Goal: Complete application form: Complete application form

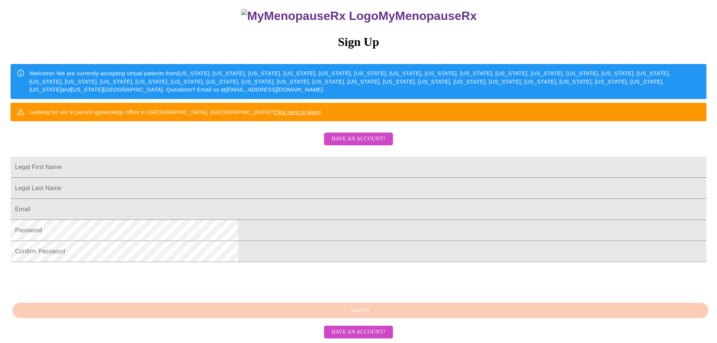
scroll to position [140, 0]
click at [356, 332] on span "Have an account?" at bounding box center [359, 331] width 54 height 9
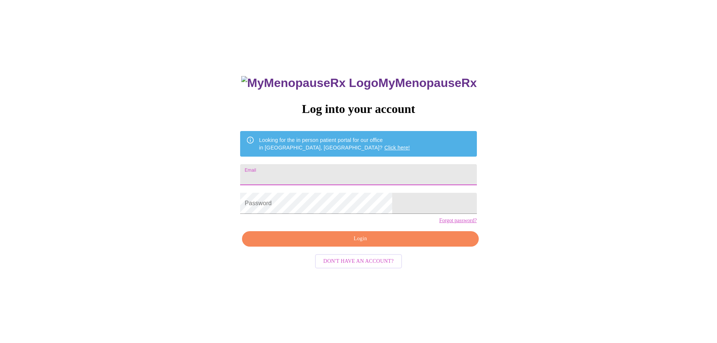
click at [300, 173] on input "Email" at bounding box center [358, 174] width 236 height 21
type input "[DOMAIN_NAME][EMAIL_ADDRESS][DOMAIN_NAME]"
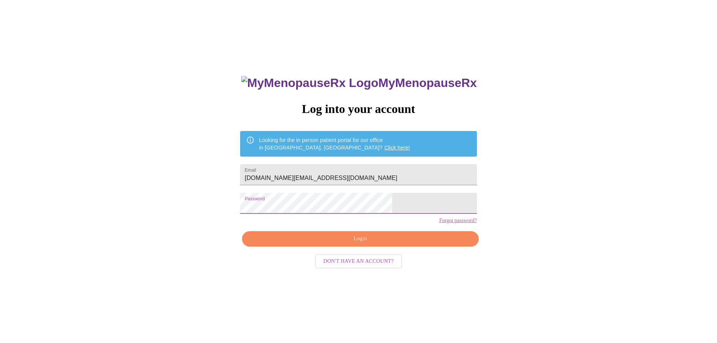
click at [366, 244] on span "Login" at bounding box center [360, 238] width 219 height 9
click at [393, 244] on span "Login" at bounding box center [360, 238] width 219 height 9
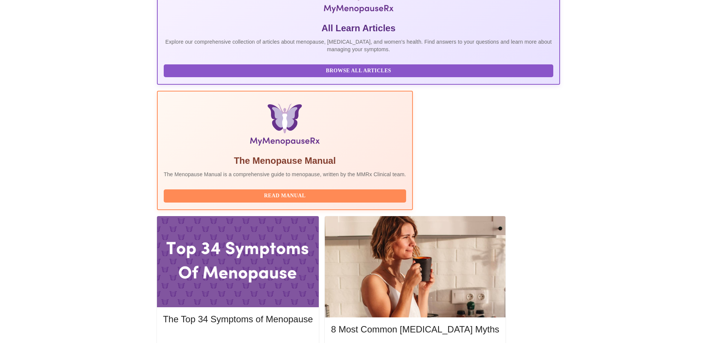
scroll to position [151, 0]
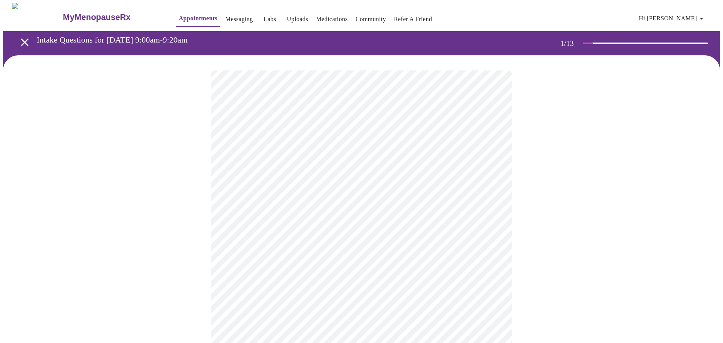
click at [488, 164] on body "MyMenopauseRx Appointments Messaging Labs Uploads Medications Community Refer a…" at bounding box center [361, 347] width 717 height 688
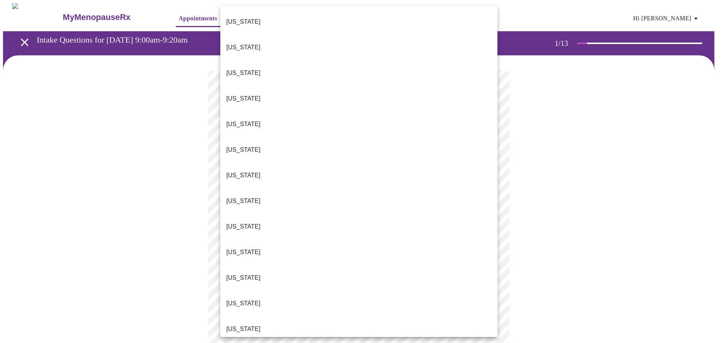
click at [359, 214] on li "[US_STATE]" at bounding box center [358, 227] width 277 height 26
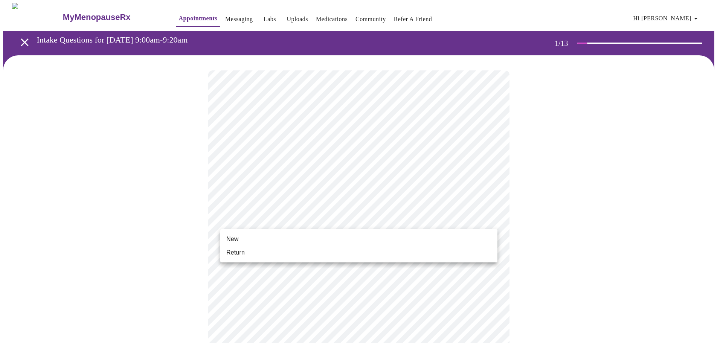
click at [473, 219] on body "MyMenopauseRx Appointments Messaging Labs Uploads Medications Community Refer a…" at bounding box center [361, 344] width 717 height 683
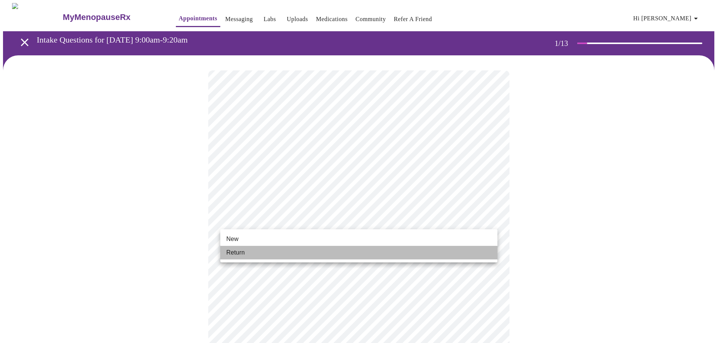
click at [423, 251] on li "Return" at bounding box center [358, 253] width 277 height 14
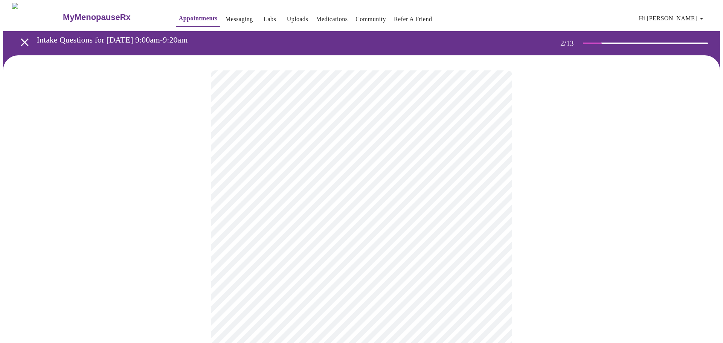
click at [487, 154] on body "MyMenopauseRx Appointments Messaging Labs Uploads Medications Community Refer a…" at bounding box center [361, 229] width 717 height 452
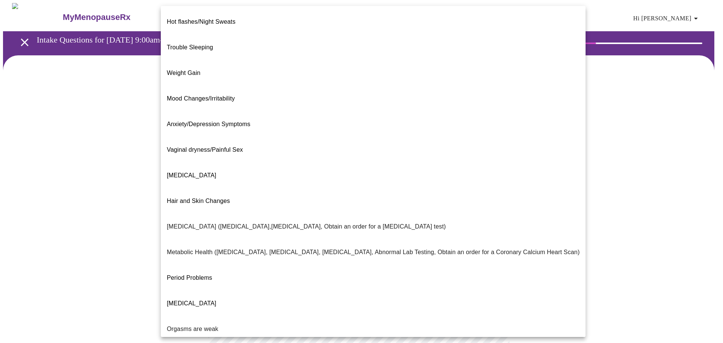
click at [248, 60] on li "Weight Gain" at bounding box center [373, 73] width 425 height 26
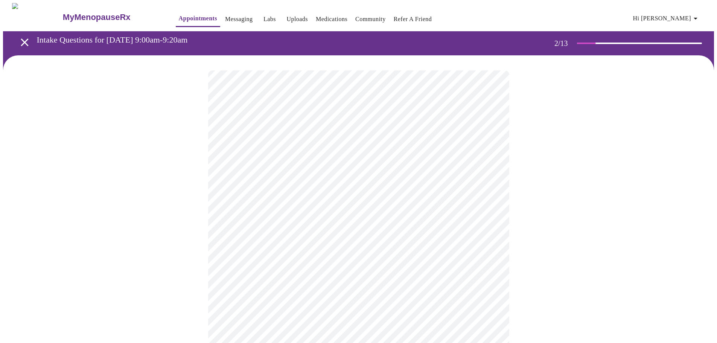
click at [487, 161] on body "MyMenopauseRx Appointments Messaging Labs Uploads Medications Community Refer a…" at bounding box center [358, 227] width 711 height 448
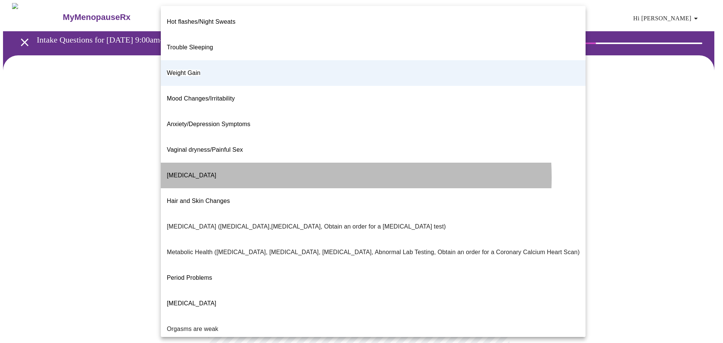
click at [266, 163] on li "[MEDICAL_DATA]" at bounding box center [373, 176] width 425 height 26
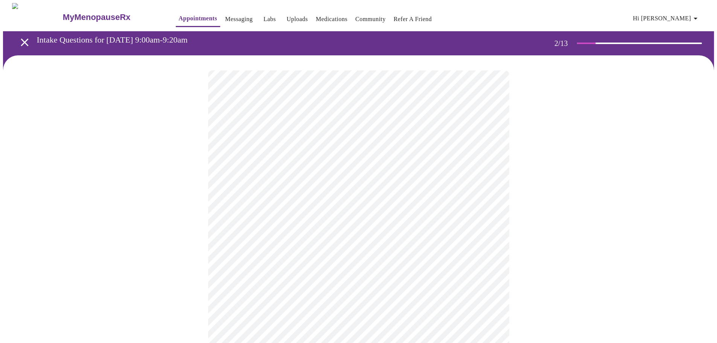
click at [312, 161] on body "MyMenopauseRx Appointments Messaging Labs Uploads Medications Community Refer a…" at bounding box center [358, 227] width 711 height 448
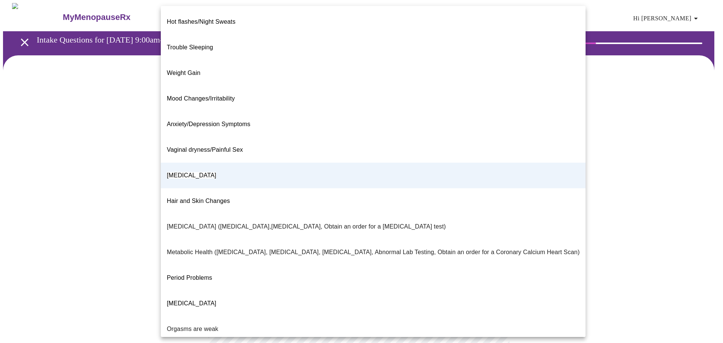
click at [611, 130] on div at bounding box center [361, 171] width 723 height 343
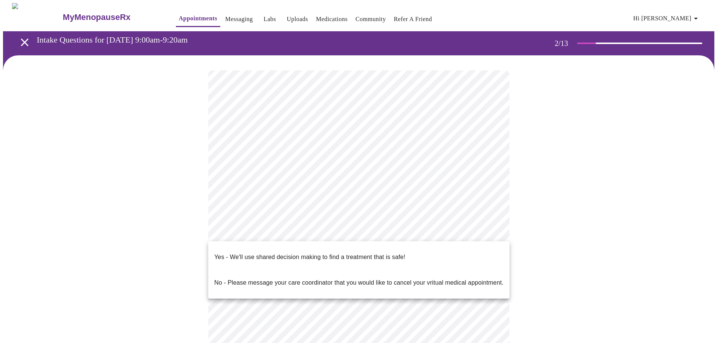
click at [426, 227] on body "MyMenopauseRx Appointments Messaging Labs Uploads Medications Community Refer a…" at bounding box center [361, 227] width 717 height 448
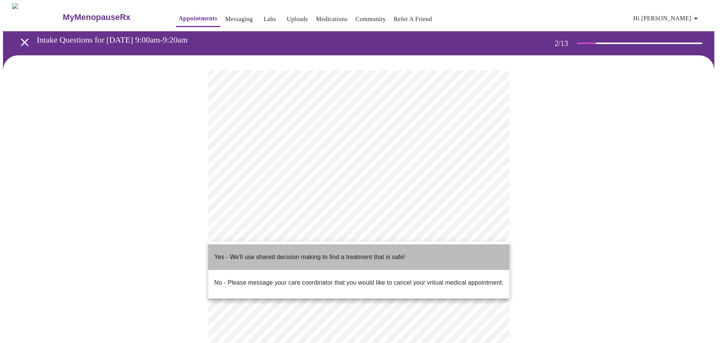
click at [388, 255] on p "Yes - We'll use shared decision making to find a treatment that is safe!" at bounding box center [309, 257] width 191 height 9
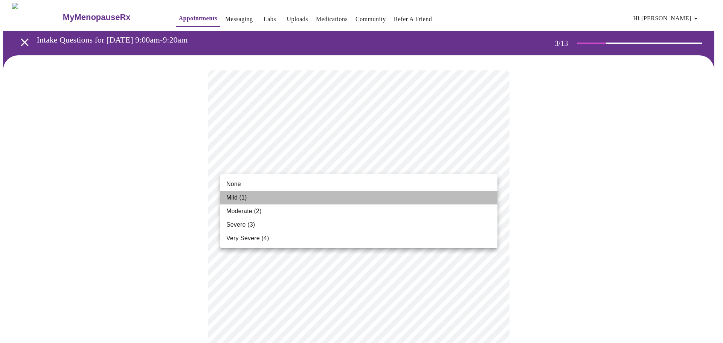
click at [323, 194] on li "Mild (1)" at bounding box center [358, 198] width 277 height 14
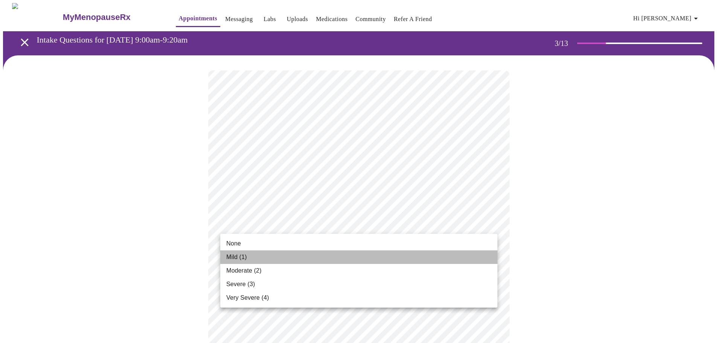
click at [279, 256] on li "Mild (1)" at bounding box center [358, 257] width 277 height 14
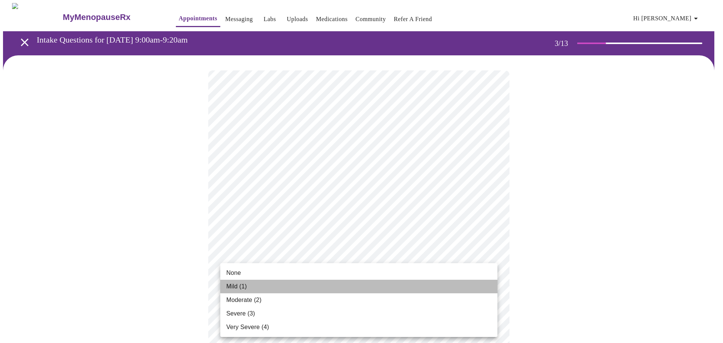
click at [289, 285] on li "Mild (1)" at bounding box center [358, 287] width 277 height 14
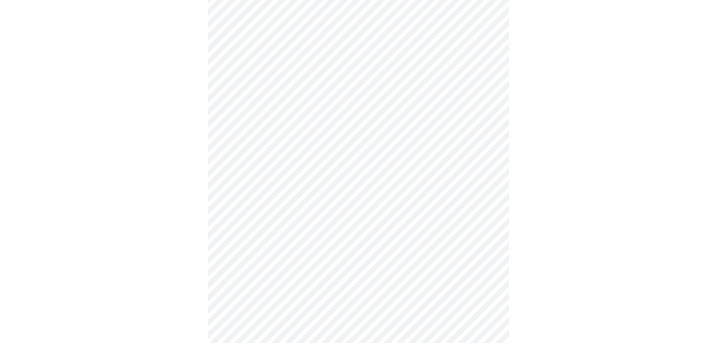
scroll to position [75, 0]
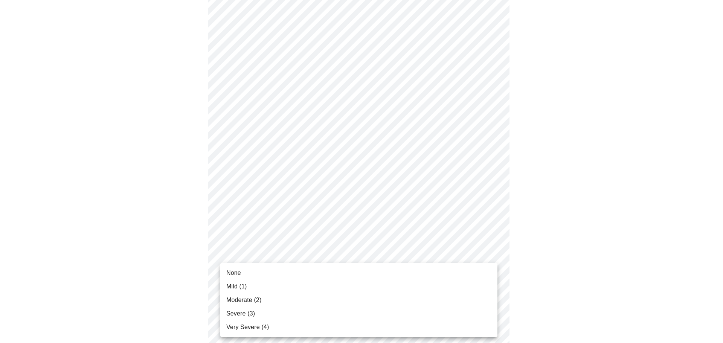
click at [315, 282] on li "Mild (1)" at bounding box center [358, 287] width 277 height 14
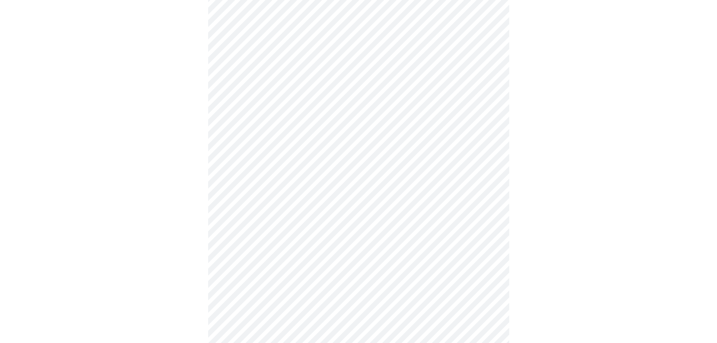
scroll to position [150, 0]
click at [284, 242] on body "MyMenopauseRx Appointments Messaging Labs Uploads Medications Community Refer a…" at bounding box center [361, 332] width 717 height 959
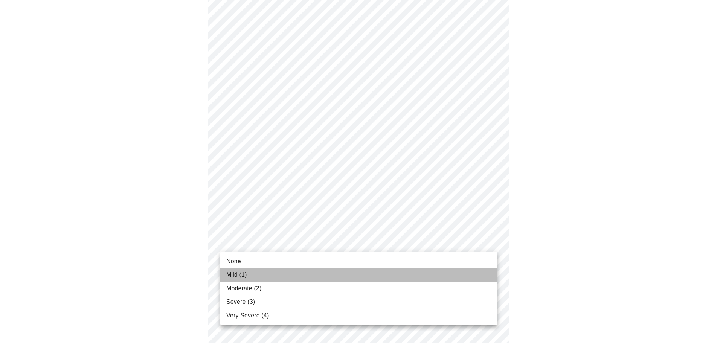
click at [276, 274] on li "Mild (1)" at bounding box center [358, 275] width 277 height 14
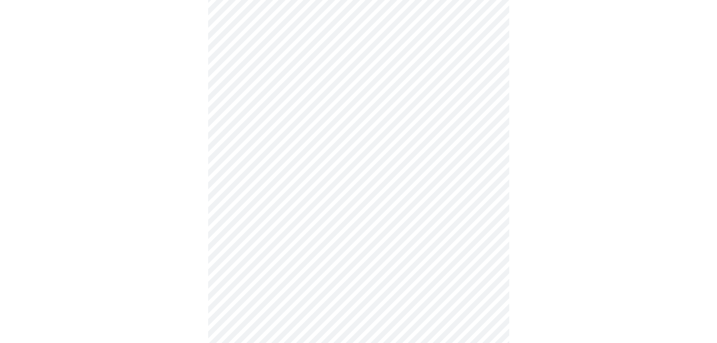
scroll to position [187, 0]
click at [284, 252] on body "MyMenopauseRx Appointments Messaging Labs Uploads Medications Community Refer a…" at bounding box center [361, 290] width 717 height 948
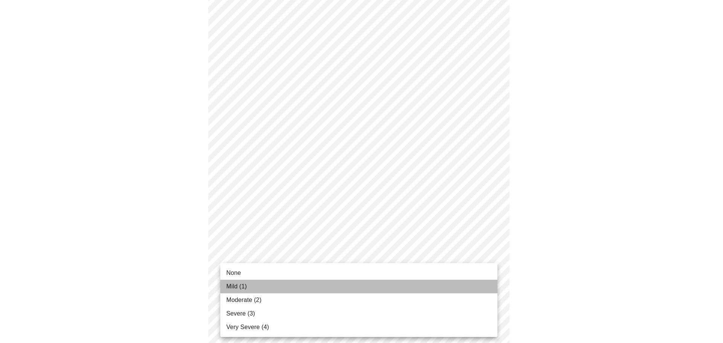
click at [273, 283] on li "Mild (1)" at bounding box center [358, 287] width 277 height 14
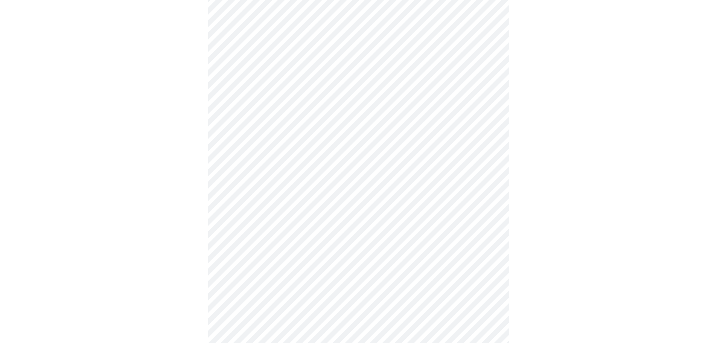
scroll to position [225, 0]
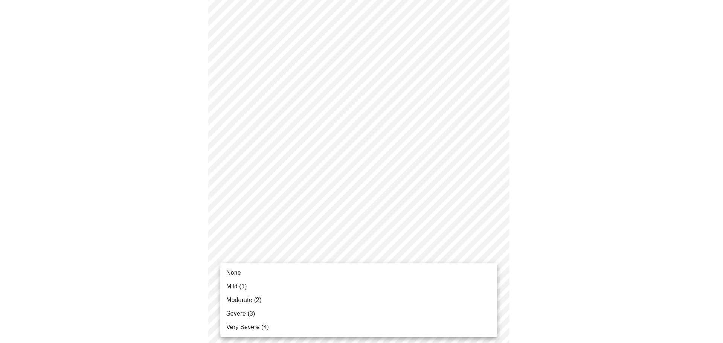
click at [273, 275] on body "MyMenopauseRx Appointments Messaging Labs Uploads Medications Community Refer a…" at bounding box center [361, 247] width 717 height 938
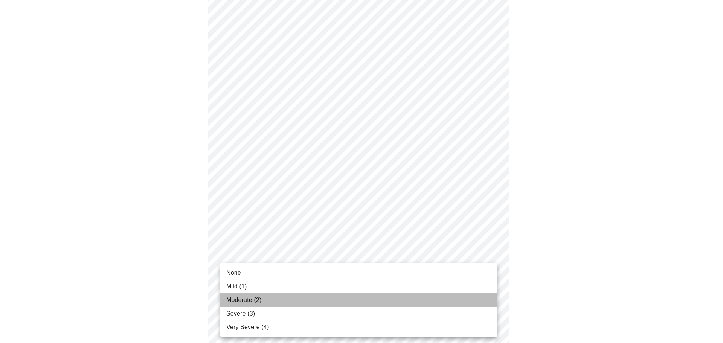
click at [267, 298] on li "Moderate (2)" at bounding box center [358, 300] width 277 height 14
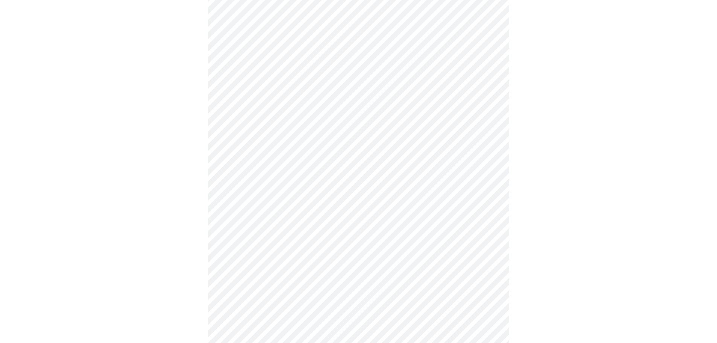
scroll to position [300, 0]
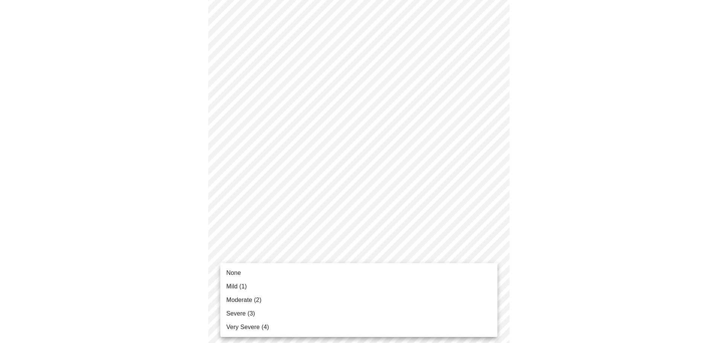
click at [289, 260] on body "MyMenopauseRx Appointments Messaging Labs Uploads Medications Community Refer a…" at bounding box center [361, 166] width 717 height 927
click at [272, 314] on li "Severe (3)" at bounding box center [358, 314] width 277 height 14
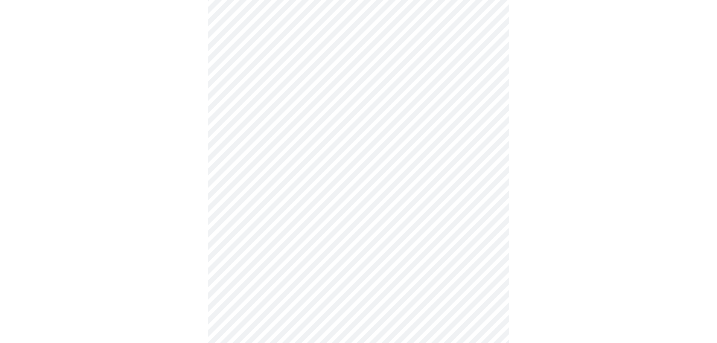
scroll to position [337, 0]
click at [276, 285] on body "MyMenopauseRx Appointments Messaging Labs Uploads Medications Community Refer a…" at bounding box center [361, 124] width 717 height 917
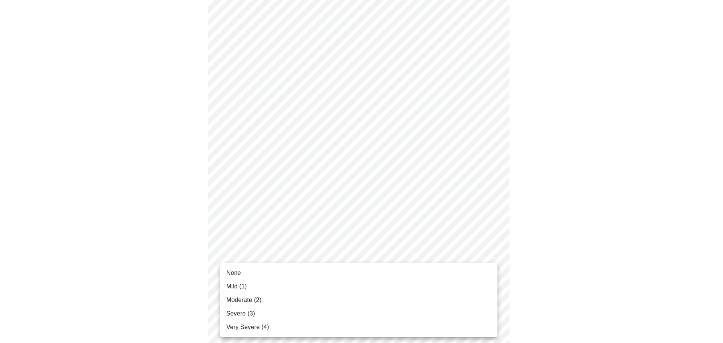
click at [267, 289] on li "Mild (1)" at bounding box center [358, 287] width 277 height 14
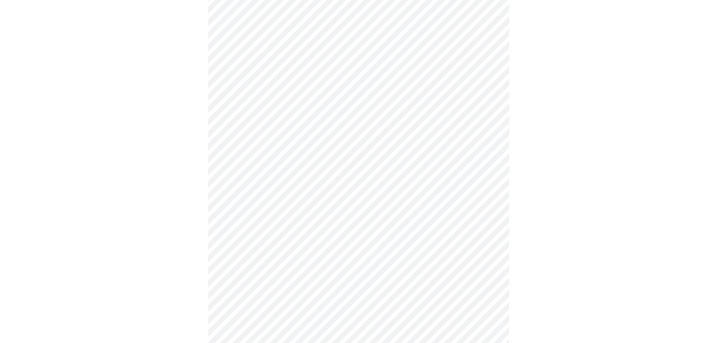
scroll to position [375, 0]
click at [285, 276] on body "MyMenopauseRx Appointments Messaging Labs Uploads Medications Community Refer a…" at bounding box center [361, 50] width 717 height 906
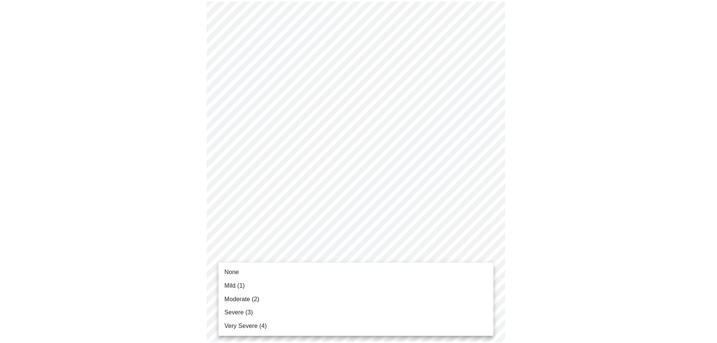
scroll to position [406, 0]
click at [269, 269] on li "None" at bounding box center [358, 273] width 277 height 14
click at [273, 302] on body "MyMenopauseRx Appointments Messaging Labs Uploads Medications Community Refer a…" at bounding box center [361, 11] width 717 height 896
click at [273, 300] on li "Moderate (2)" at bounding box center [358, 300] width 277 height 14
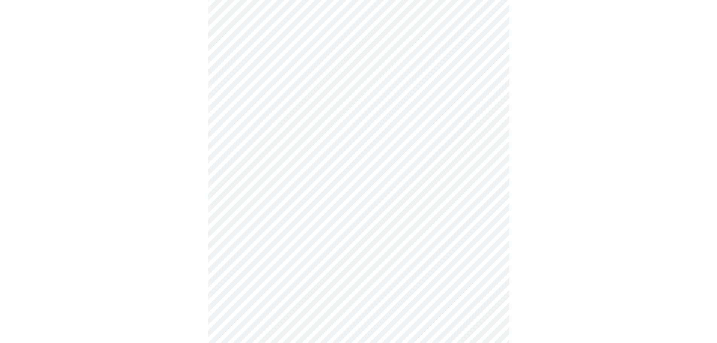
scroll to position [188, 0]
click at [341, 275] on body "MyMenopauseRx Appointments Messaging Labs Uploads Medications Community Refer a…" at bounding box center [361, 186] width 717 height 743
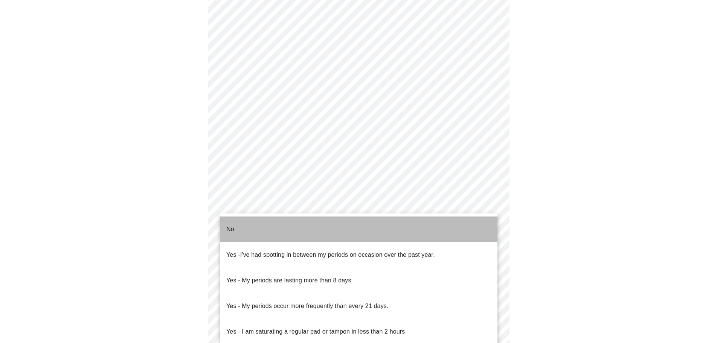
click at [301, 222] on li "No" at bounding box center [358, 229] width 277 height 26
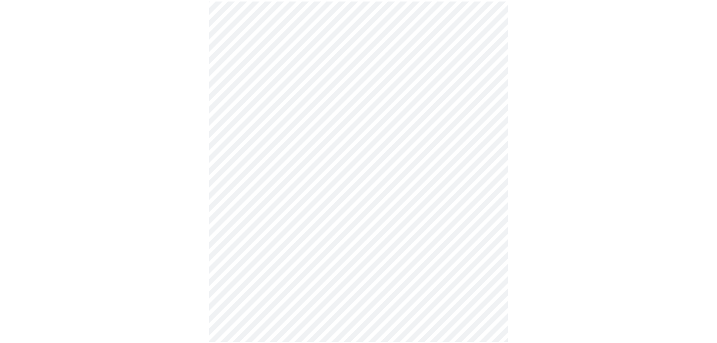
scroll to position [263, 0]
click at [309, 250] on body "MyMenopauseRx Appointments Messaging Labs Uploads Medications Community Refer a…" at bounding box center [361, 109] width 717 height 738
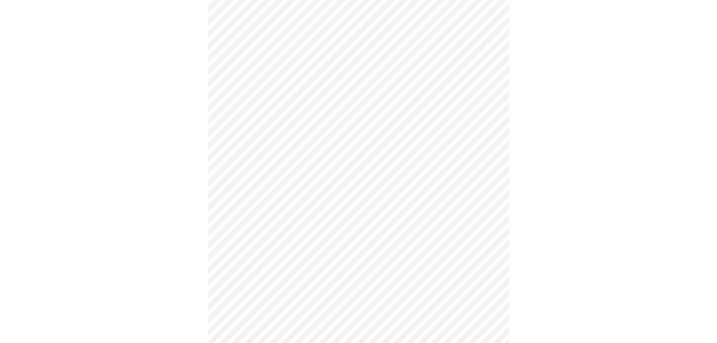
scroll to position [301, 0]
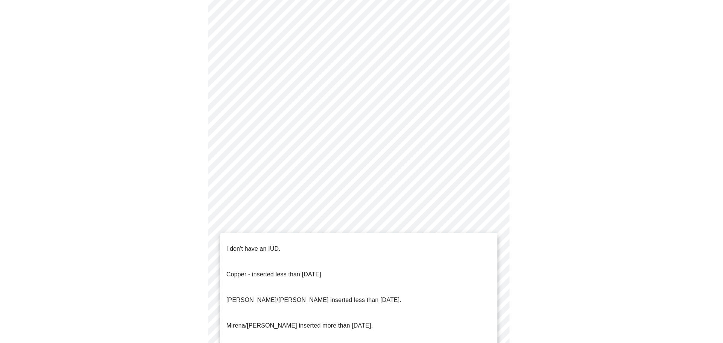
click at [302, 267] on body "MyMenopauseRx Appointments Messaging Labs Uploads Medications Community Refer a…" at bounding box center [361, 69] width 717 height 734
click at [291, 249] on li "I don't have an IUD." at bounding box center [358, 249] width 277 height 26
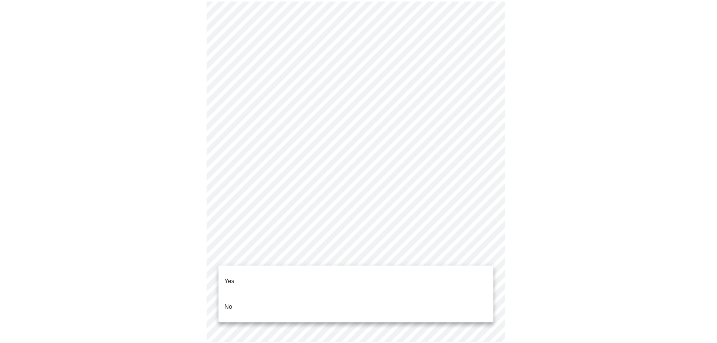
scroll to position [370, 0]
click at [296, 273] on li "Yes" at bounding box center [358, 282] width 277 height 26
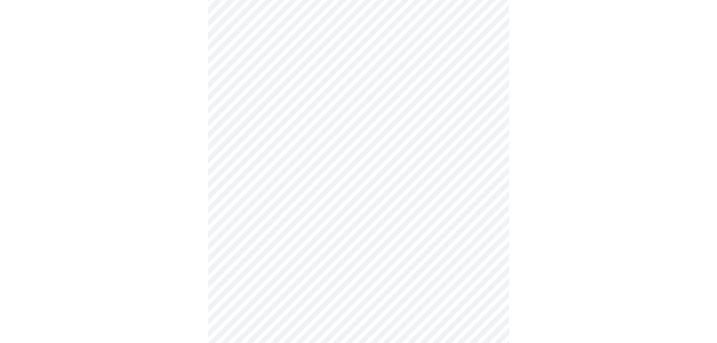
scroll to position [113, 0]
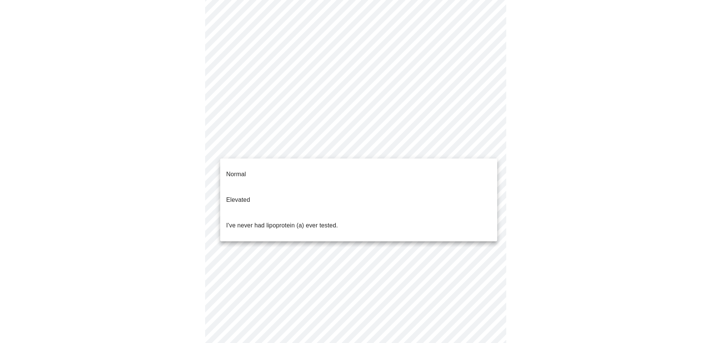
click at [338, 150] on body "MyMenopauseRx Appointments Messaging Labs Uploads Medications Community Refer a…" at bounding box center [358, 168] width 711 height 556
click at [309, 164] on li "Normal" at bounding box center [358, 174] width 277 height 26
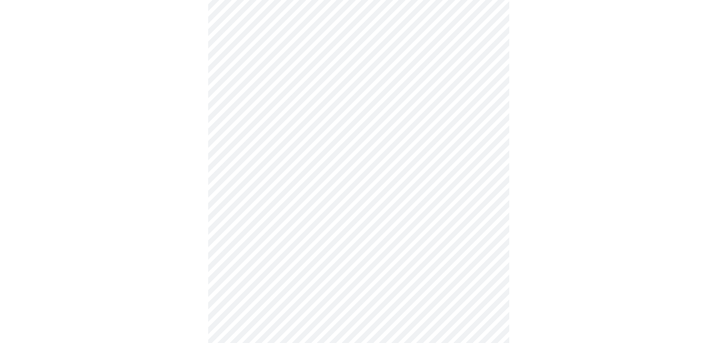
scroll to position [1792, 0]
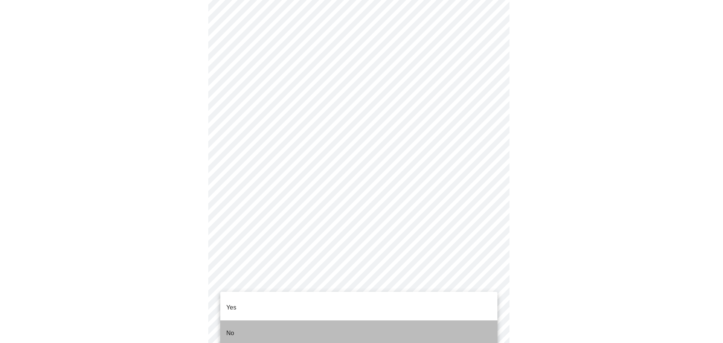
click at [294, 320] on li "No" at bounding box center [358, 333] width 277 height 26
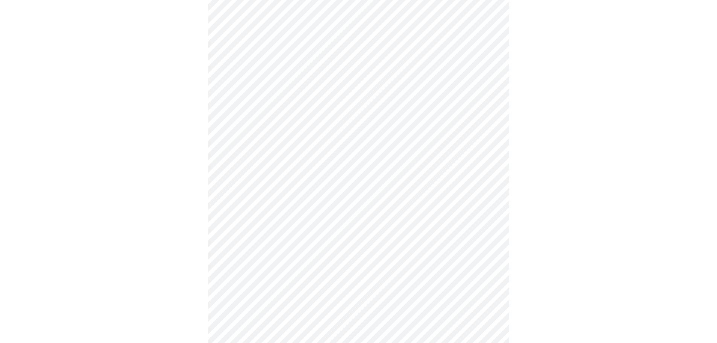
scroll to position [278, 0]
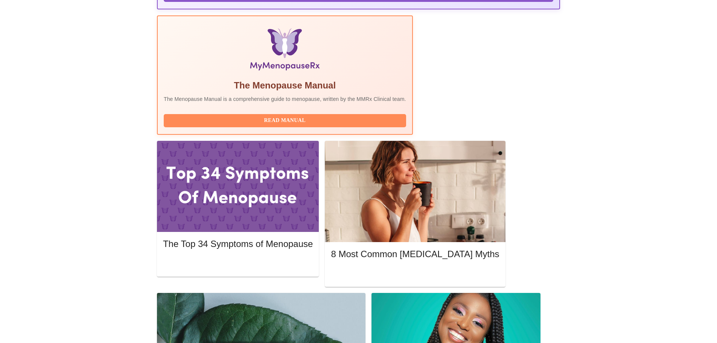
scroll to position [226, 0]
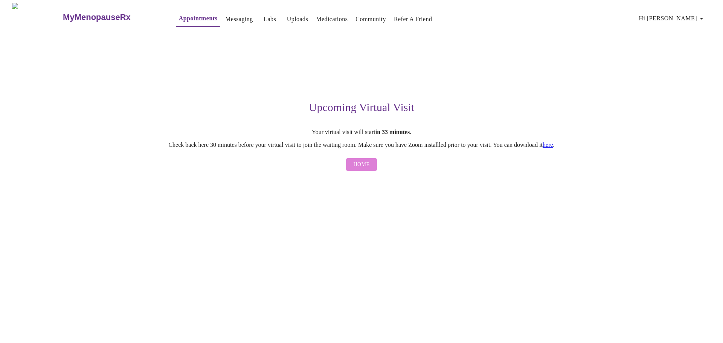
click at [362, 165] on span "Home" at bounding box center [361, 164] width 16 height 9
